Goal: Information Seeking & Learning: Find specific fact

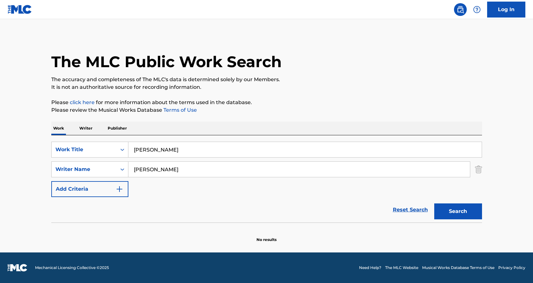
click at [462, 208] on button "Search" at bounding box center [458, 212] width 48 height 16
click at [321, 137] on div "SearchWithCriteria90c2a2e2-f0b3-4d78-beb0-3d07546beadc Work Title [PERSON_NAME]…" at bounding box center [266, 178] width 431 height 87
click at [324, 151] on input "[PERSON_NAME]" at bounding box center [304, 149] width 353 height 15
click at [323, 105] on p "Please click here for more information about the terms used in the database." at bounding box center [266, 103] width 431 height 8
click at [314, 177] on input "[PERSON_NAME]" at bounding box center [299, 169] width 342 height 15
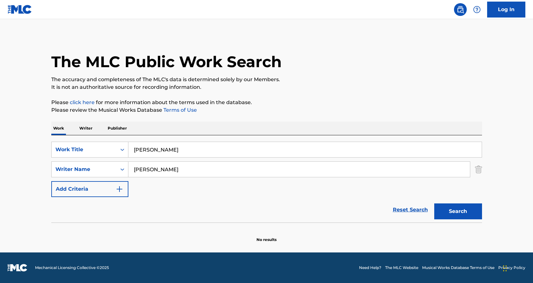
click at [314, 175] on input "[PERSON_NAME]" at bounding box center [299, 169] width 342 height 15
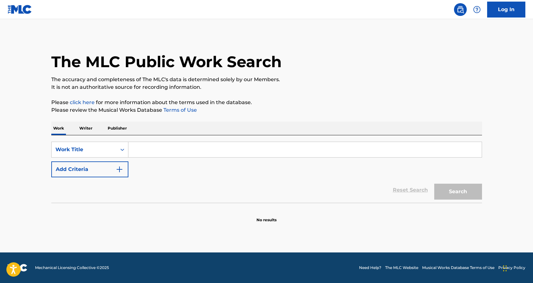
click at [175, 151] on input "Search Form" at bounding box center [304, 149] width 353 height 15
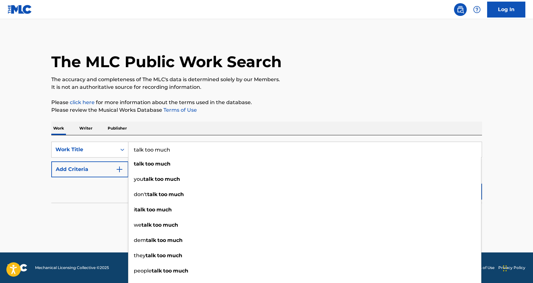
type input "talk too much"
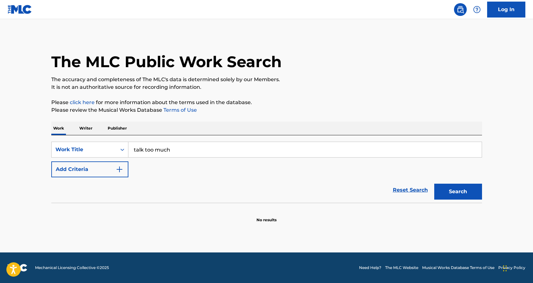
click at [80, 165] on button "Add Criteria" at bounding box center [89, 170] width 77 height 16
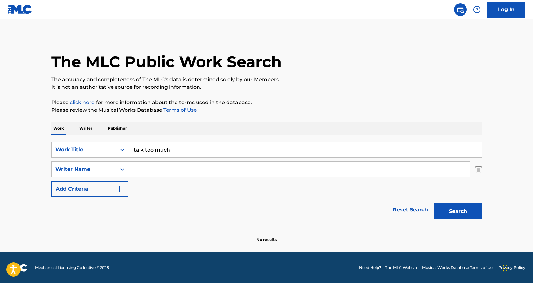
click at [175, 170] on input "Search Form" at bounding box center [299, 169] width 342 height 15
type input "[PERSON_NAME]"
click at [434, 204] on button "Search" at bounding box center [458, 212] width 48 height 16
click at [368, 95] on div "The MLC Public Work Search The accuracy and completeness of The MLC's data is d…" at bounding box center [267, 139] width 446 height 208
click at [466, 213] on button "Search" at bounding box center [458, 212] width 48 height 16
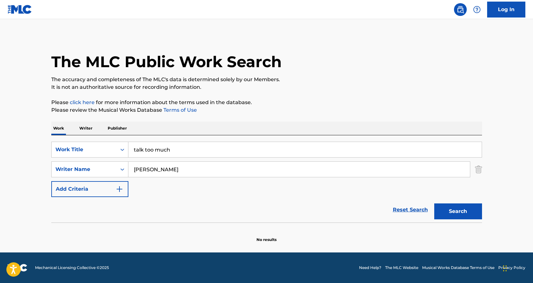
click at [399, 108] on p "Please review the Musical Works Database Terms of Use" at bounding box center [266, 110] width 431 height 8
click at [406, 82] on p "The accuracy and completeness of The MLC's data is determined solely by our Mem…" at bounding box center [266, 80] width 431 height 8
click at [422, 81] on p "The accuracy and completeness of The MLC's data is determined solely by our Mem…" at bounding box center [266, 80] width 431 height 8
click at [420, 80] on p "The accuracy and completeness of The MLC's data is determined solely by our Mem…" at bounding box center [266, 80] width 431 height 8
click at [436, 67] on div "The MLC Public Work Search" at bounding box center [266, 58] width 431 height 47
